Goal: Transaction & Acquisition: Download file/media

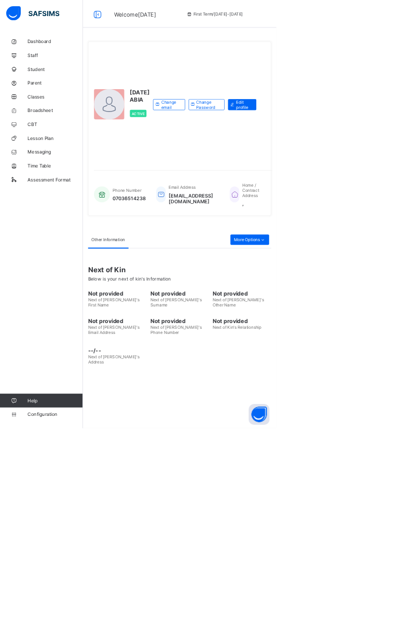
click at [63, 164] on span "Broadsheet" at bounding box center [82, 166] width 83 height 8
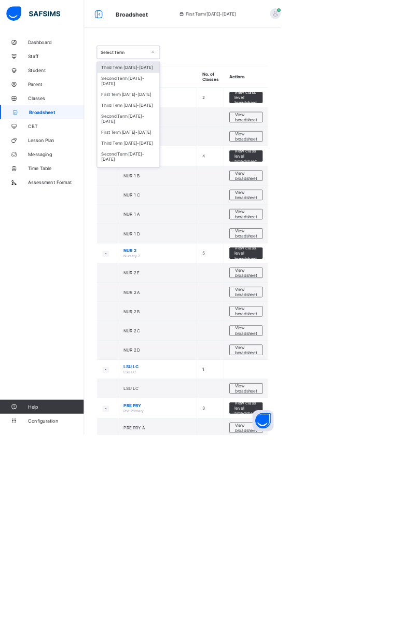
click at [201, 148] on div "Third Term [DATE]-[DATE]" at bounding box center [190, 156] width 92 height 16
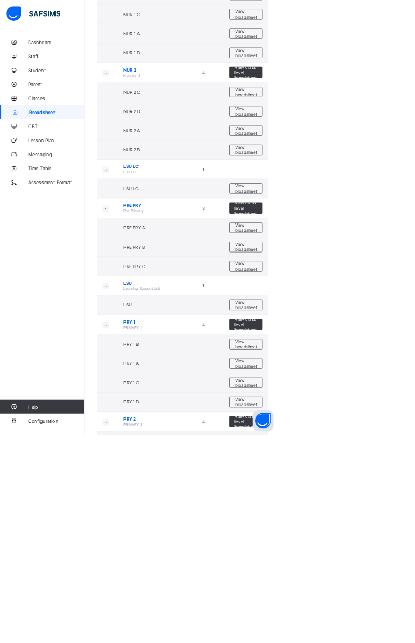
scroll to position [354, 0]
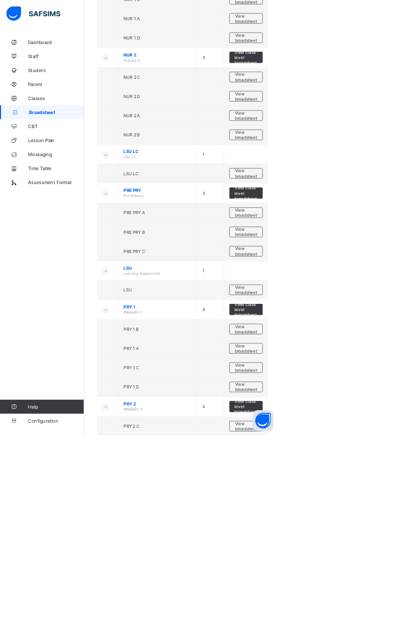
click at [362, 307] on span "View broadsheet" at bounding box center [363, 315] width 33 height 16
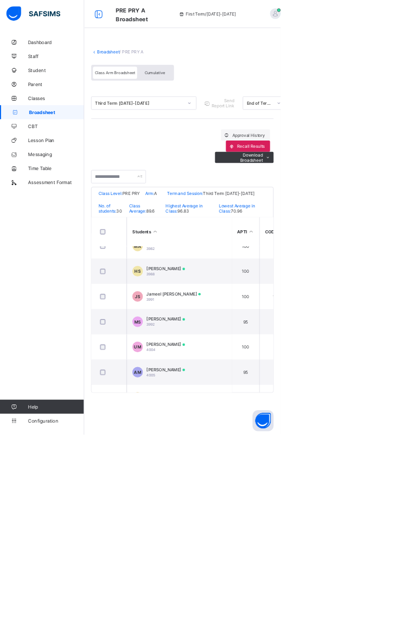
scroll to position [729, 0]
click at [273, 481] on div "Muhammad Shamsuddeen 3992" at bounding box center [244, 475] width 57 height 16
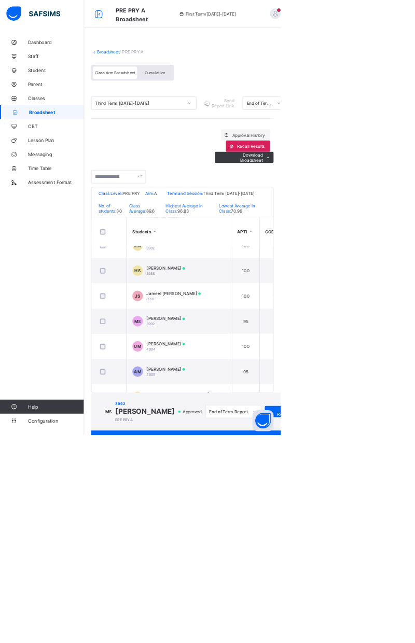
click at [414, 601] on span "View Reportsheet" at bounding box center [422, 609] width 46 height 16
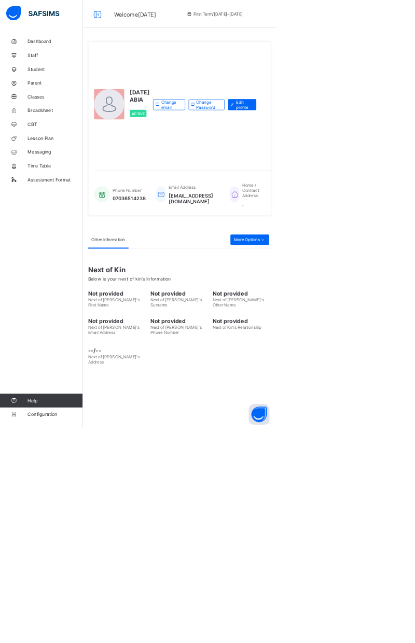
click at [68, 166] on span "Broadsheet" at bounding box center [82, 166] width 83 height 8
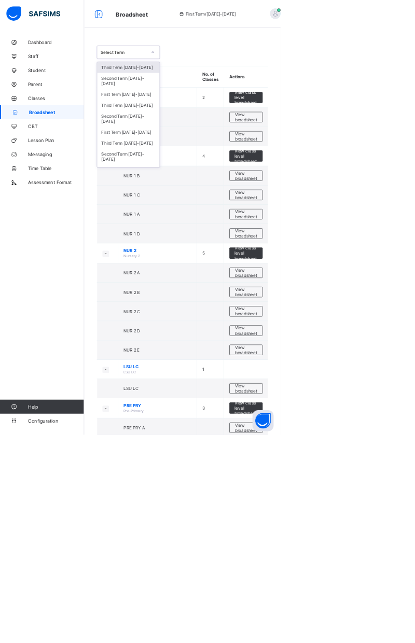
click at [207, 148] on div "Third Term 2024-2025" at bounding box center [190, 156] width 92 height 16
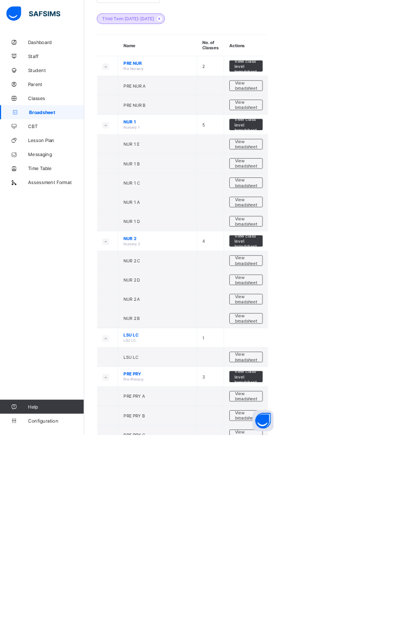
scroll to position [82, 0]
click at [364, 583] on span "View broadsheet" at bounding box center [363, 587] width 33 height 16
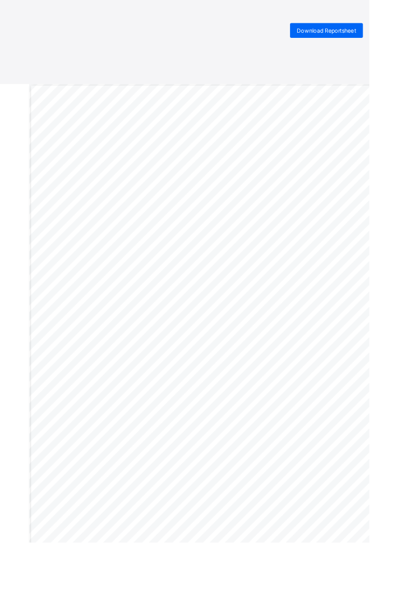
click at [381, 32] on span "Download Reportsheet" at bounding box center [367, 35] width 66 height 8
click at [394, 31] on span "Download Reportsheet" at bounding box center [367, 35] width 66 height 8
click at [365, 36] on span "Download Reportsheet" at bounding box center [367, 35] width 66 height 8
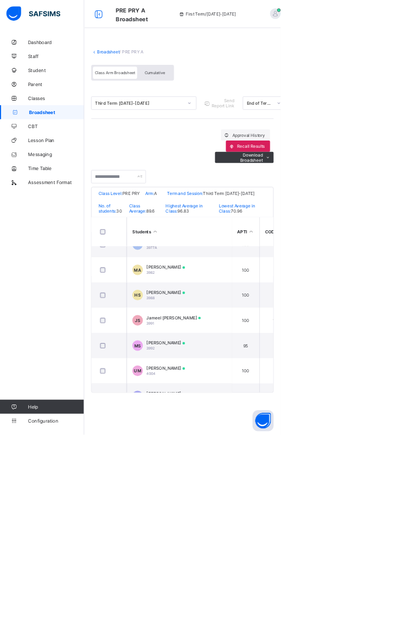
scroll to position [709, 0]
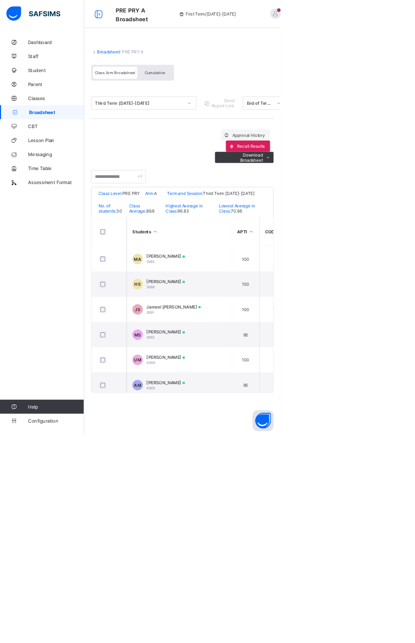
click at [273, 495] on span "Muhammad Shamsuddeen" at bounding box center [244, 491] width 57 height 8
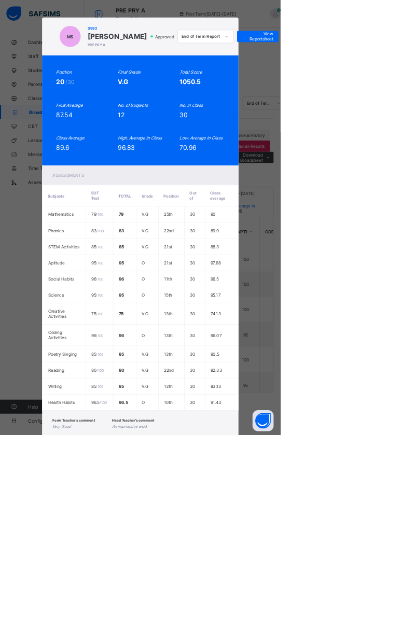
click at [404, 62] on span "View Reportsheet" at bounding box center [381, 54] width 46 height 16
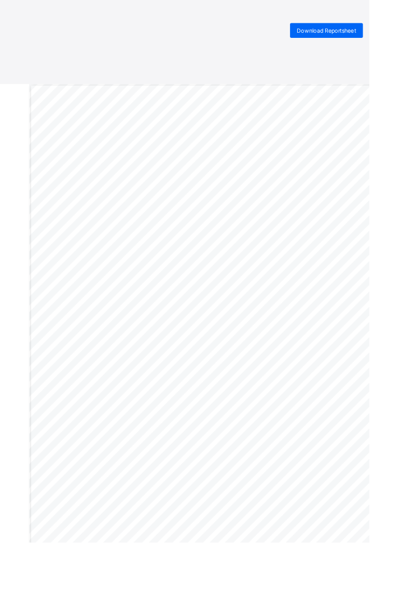
click at [392, 37] on span "Download Reportsheet" at bounding box center [367, 35] width 66 height 8
